Goal: Task Accomplishment & Management: Manage account settings

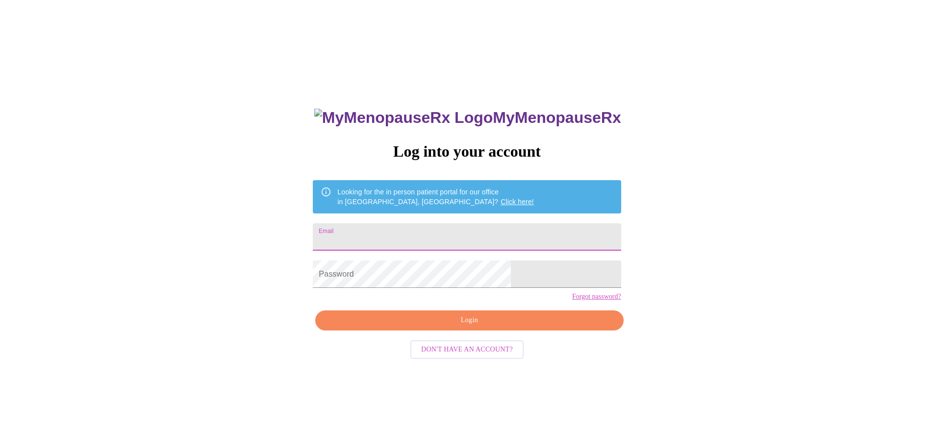
click at [417, 237] on input "Email" at bounding box center [467, 236] width 308 height 27
type input "[EMAIL_ADDRESS][DOMAIN_NAME]"
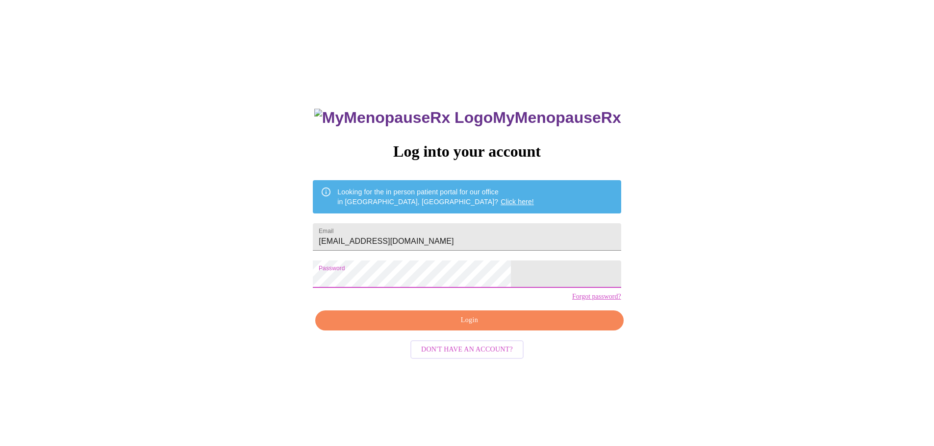
click at [488, 327] on span "Login" at bounding box center [468, 321] width 285 height 12
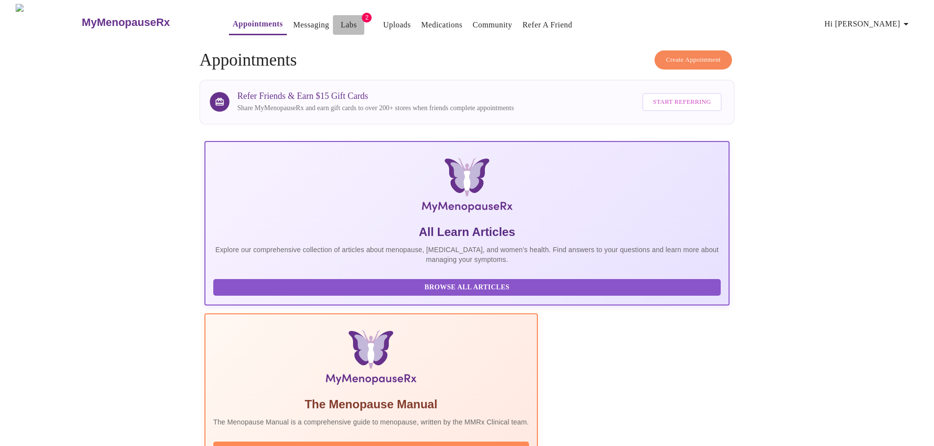
click at [341, 21] on link "Labs" at bounding box center [349, 25] width 16 height 14
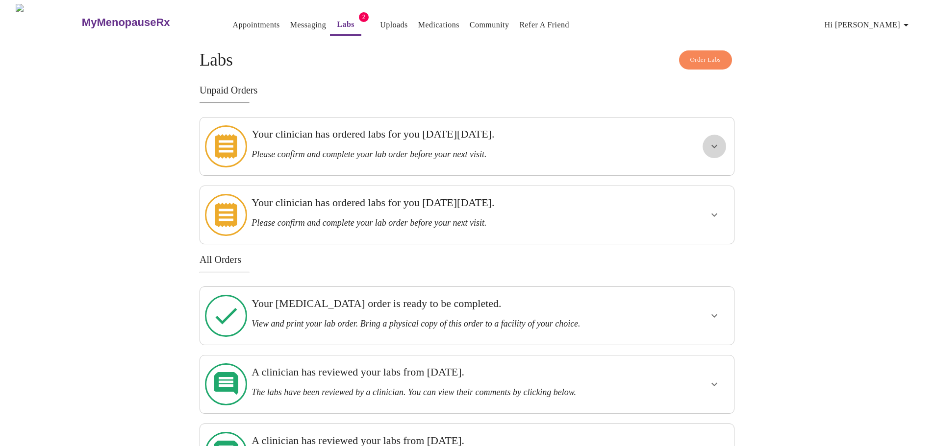
click at [712, 143] on icon "show more" at bounding box center [714, 147] width 12 height 12
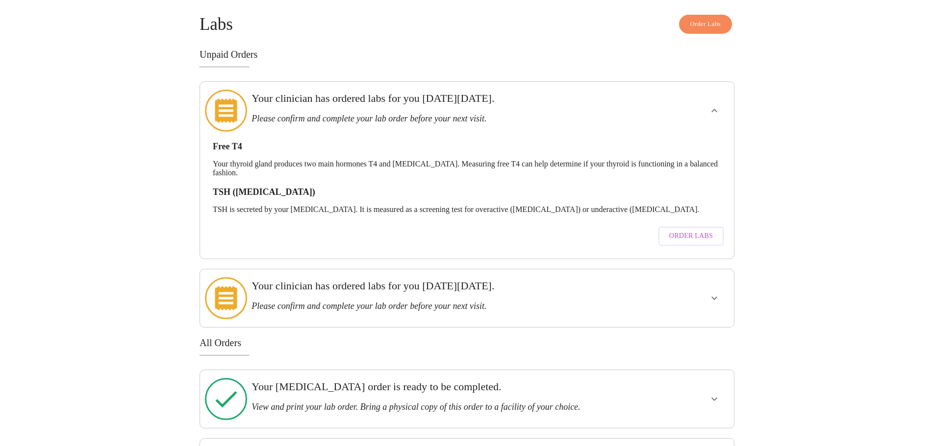
scroll to position [98, 0]
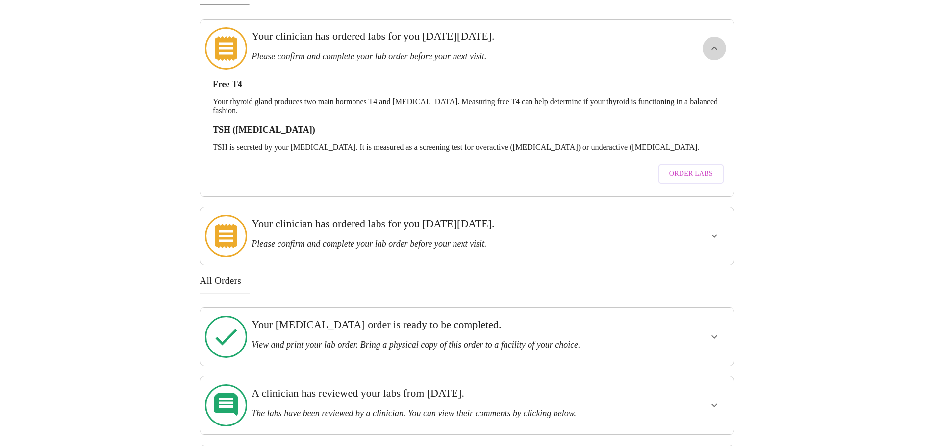
click at [715, 43] on icon "show more" at bounding box center [714, 49] width 12 height 12
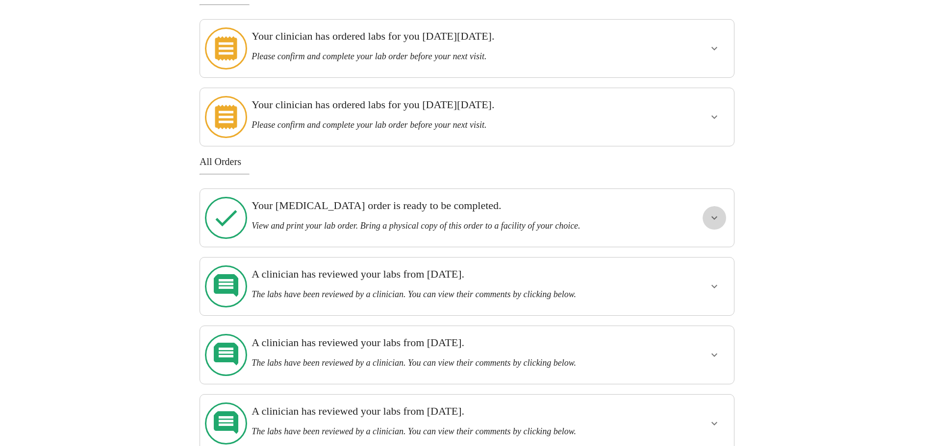
click at [714, 217] on icon "show more" at bounding box center [714, 218] width 6 height 3
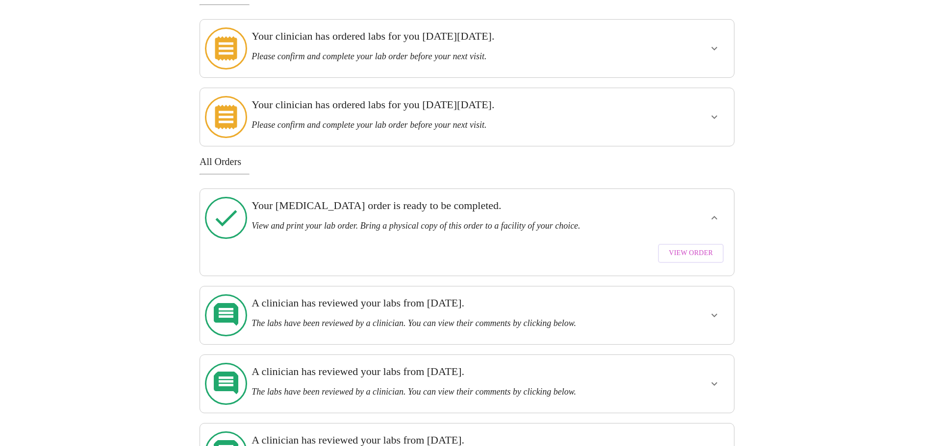
click at [714, 212] on icon "show more" at bounding box center [714, 218] width 12 height 12
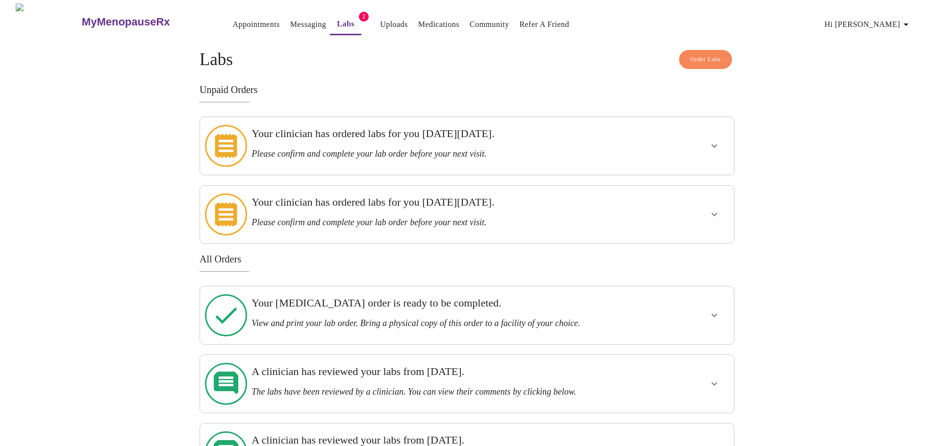
scroll to position [0, 0]
click at [233, 21] on link "Appointments" at bounding box center [256, 25] width 47 height 14
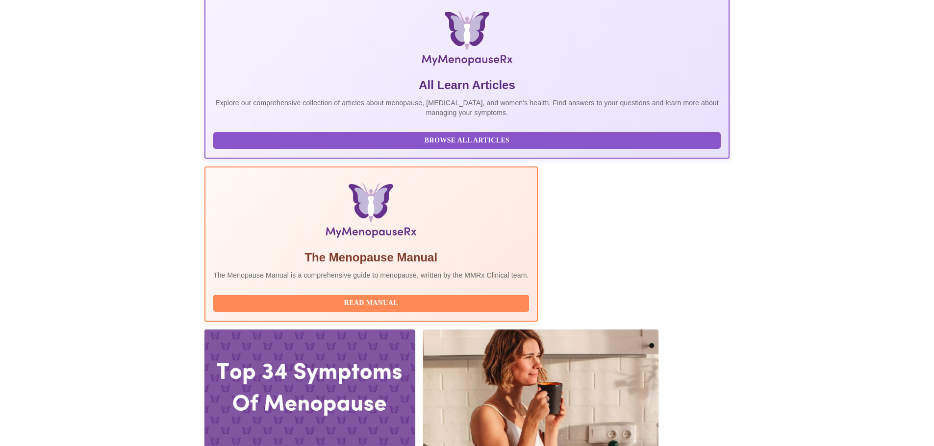
scroll to position [245, 0]
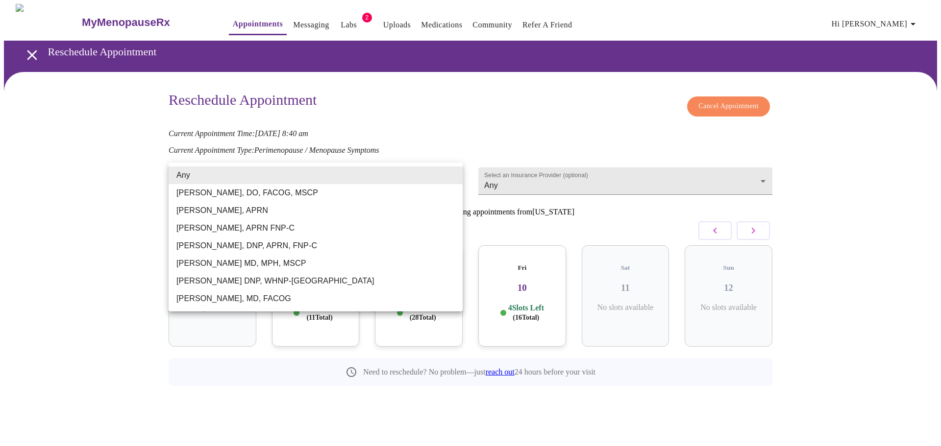
click at [208, 210] on li "[PERSON_NAME], APRN" at bounding box center [316, 211] width 294 height 18
type input "[PERSON_NAME], APRN"
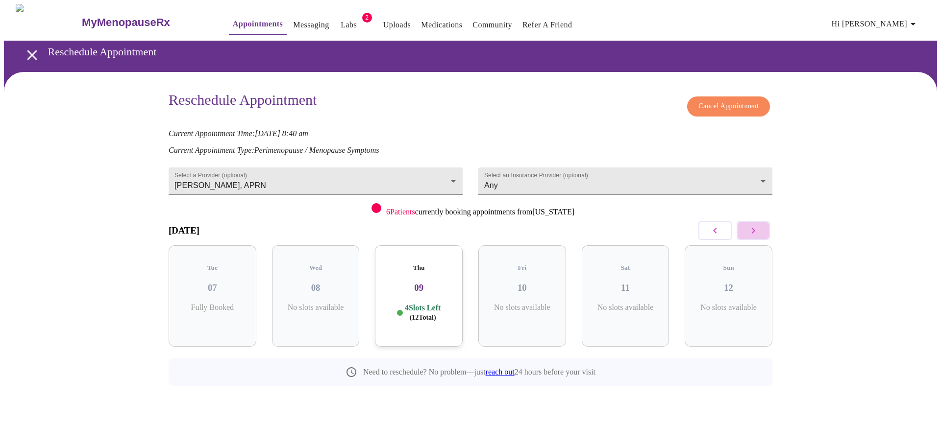
click at [751, 231] on icon "button" at bounding box center [753, 231] width 12 height 12
click at [750, 231] on icon "button" at bounding box center [753, 231] width 12 height 12
